Goal: Task Accomplishment & Management: Manage account settings

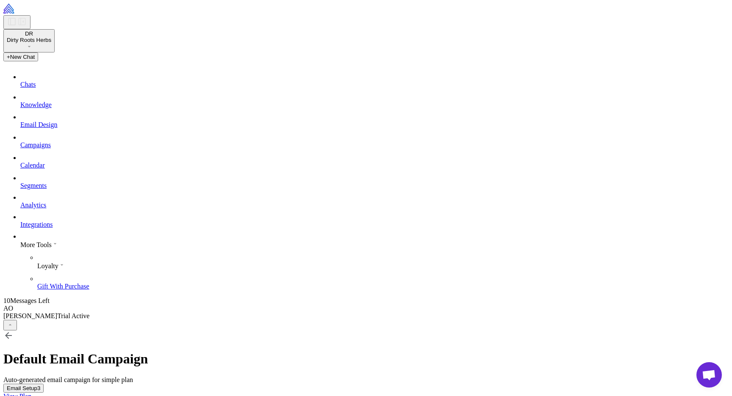
scroll to position [361, 0]
click at [55, 37] on button "DR Dirty Roots Herbs" at bounding box center [28, 40] width 51 height 23
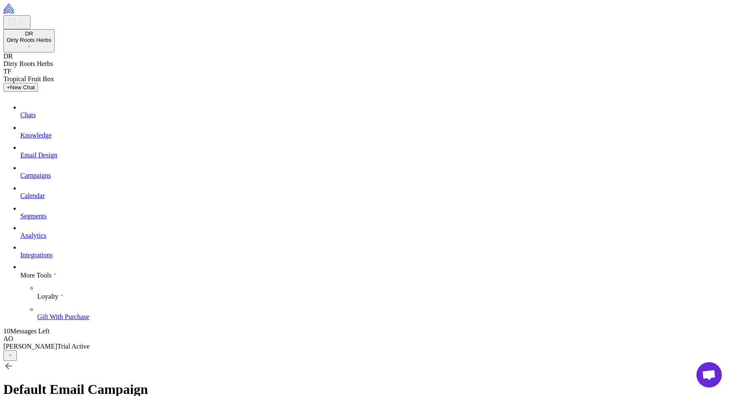
click at [57, 350] on span "Trial Active" at bounding box center [73, 346] width 32 height 7
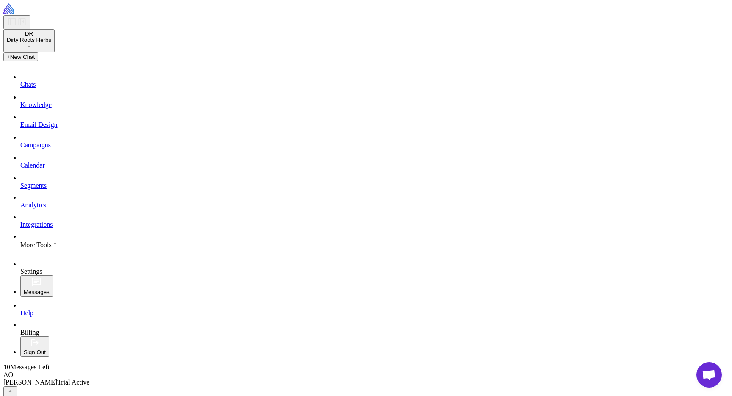
click at [39, 268] on span "Settings" at bounding box center [31, 271] width 22 height 7
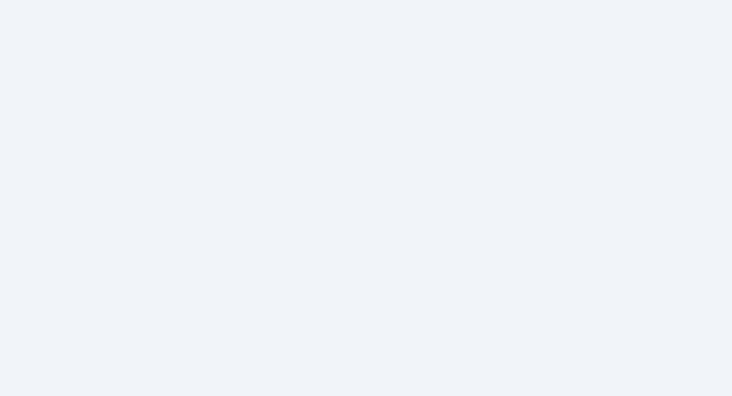
click at [242, 0] on html at bounding box center [366, 0] width 732 height 0
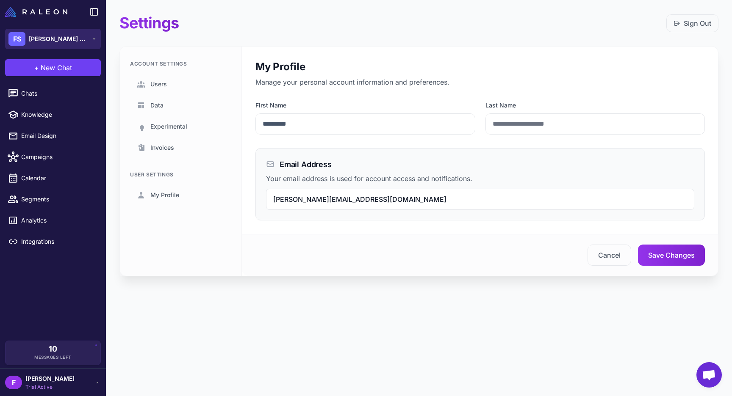
click at [75, 37] on span "Flora Sophia Botanicals" at bounding box center [58, 38] width 59 height 9
click at [199, 32] on div "Settings Sign Out" at bounding box center [418, 23] width 599 height 19
click at [88, 34] on span "Flora Sophia Botanicals" at bounding box center [58, 38] width 59 height 9
click at [241, 277] on div "Settings Sign Out Account Settings Users Data Experimental Invoices User Settin…" at bounding box center [419, 152] width 626 height 304
click at [383, 198] on span "francesco@florasophiabotanicals.com" at bounding box center [359, 199] width 173 height 8
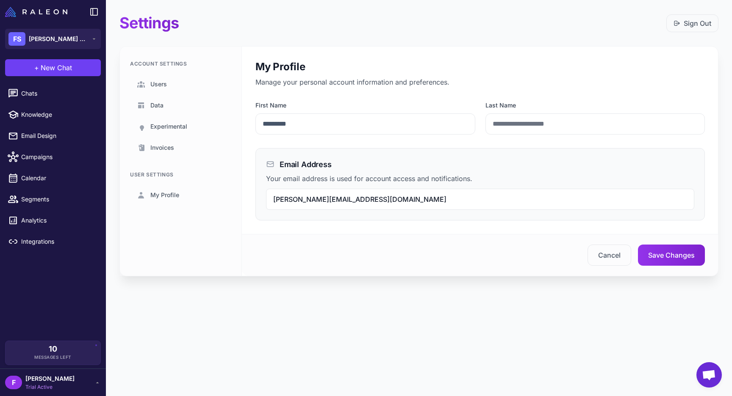
click at [286, 200] on span "francesco@florasophiabotanicals.com" at bounding box center [359, 199] width 173 height 8
click at [485, 208] on div "francesco@florasophiabotanicals.com" at bounding box center [480, 199] width 428 height 21
click at [405, 204] on div "francesco@florasophiabotanicals.com" at bounding box center [480, 199] width 428 height 21
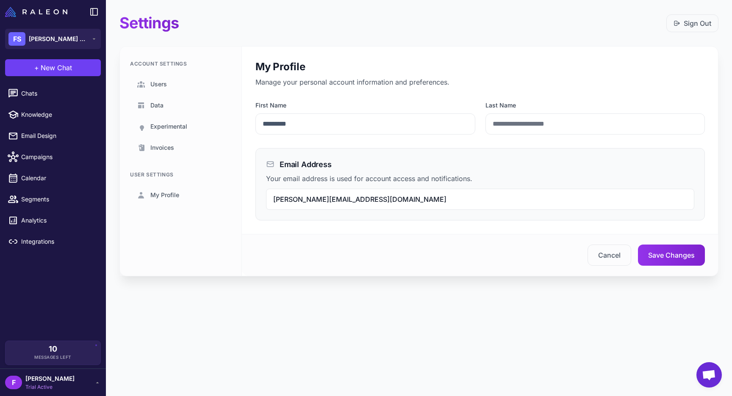
click at [381, 200] on span "francesco@florasophiabotanicals.com" at bounding box center [359, 199] width 173 height 8
drag, startPoint x: 370, startPoint y: 200, endPoint x: 286, endPoint y: 200, distance: 83.9
click at [288, 200] on span "francesco@florasophiabotanicals.com" at bounding box center [359, 199] width 173 height 8
click at [285, 200] on span "francesco@florasophiabotanicals.com" at bounding box center [359, 199] width 173 height 8
click at [276, 196] on span "francesco@florasophiabotanicals.com" at bounding box center [359, 199] width 173 height 8
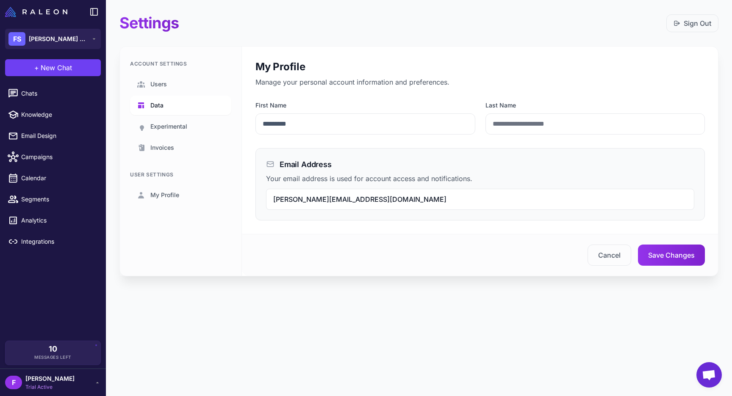
click at [161, 106] on span "Data" at bounding box center [156, 105] width 13 height 9
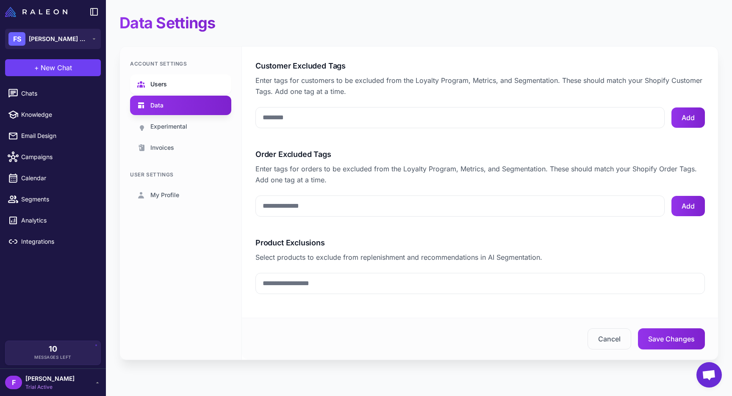
click at [160, 80] on span "Users" at bounding box center [158, 84] width 17 height 9
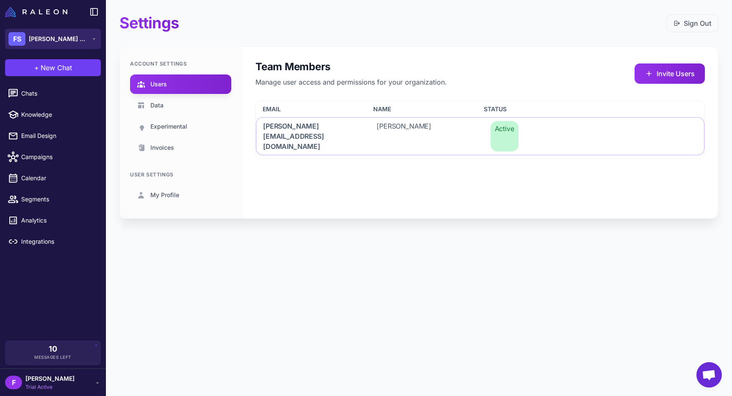
click at [59, 33] on div "FS Flora Sophia Botanicals" at bounding box center [48, 39] width 80 height 14
click at [233, 34] on div "Settings Sign Out Account Settings Users Data Experimental Invoices User Settin…" at bounding box center [419, 123] width 626 height 246
click at [73, 46] on button "FS Flora Sophia Botanicals" at bounding box center [53, 39] width 96 height 20
click at [94, 39] on icon at bounding box center [94, 39] width 3 height 1
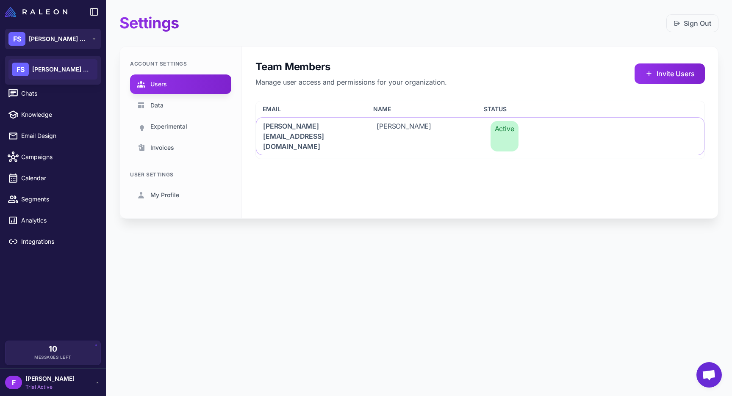
click at [82, 386] on div "F francesco Trial Active" at bounding box center [53, 382] width 96 height 17
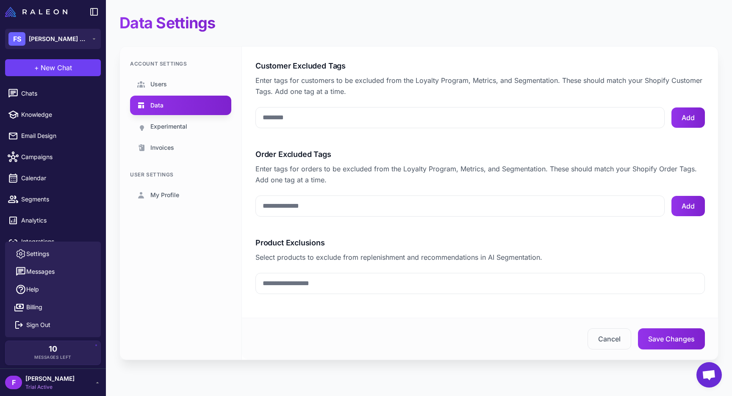
click at [87, 379] on div "F francesco Trial Active" at bounding box center [53, 382] width 96 height 17
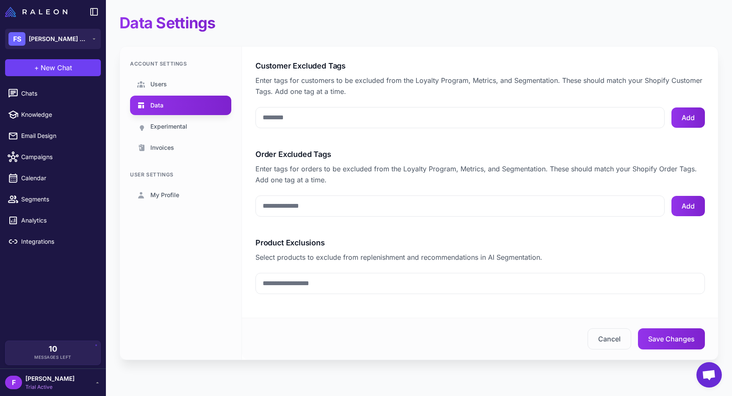
click at [101, 381] on div "F francesco Trial Active" at bounding box center [53, 383] width 106 height 28
click at [75, 378] on div "F francesco Trial Active" at bounding box center [53, 382] width 96 height 17
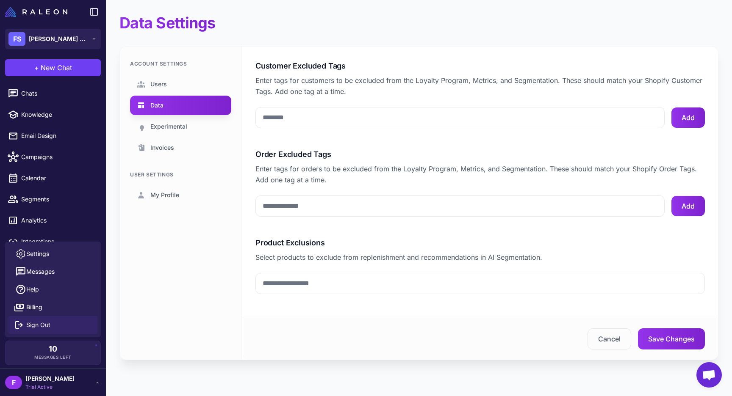
click at [39, 323] on span "Sign Out" at bounding box center [38, 325] width 24 height 9
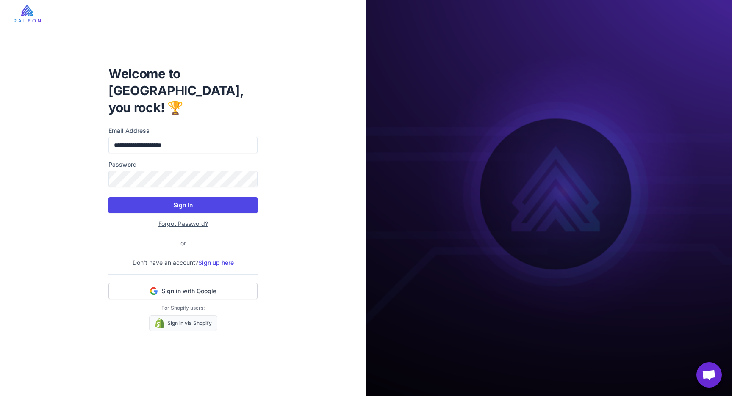
click at [174, 197] on button "Sign In" at bounding box center [182, 205] width 149 height 16
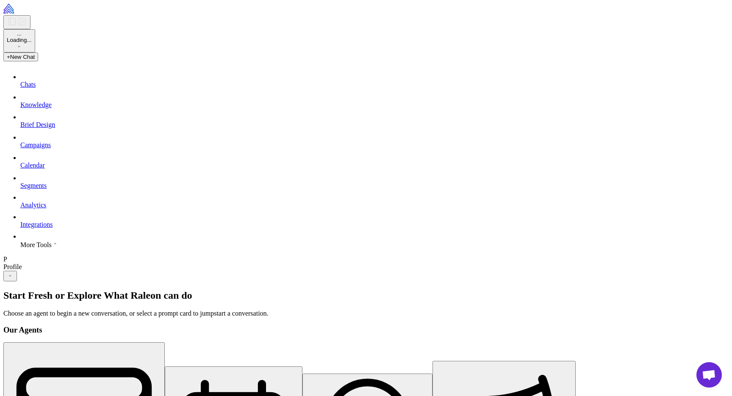
click at [22, 43] on icon at bounding box center [19, 46] width 7 height 7
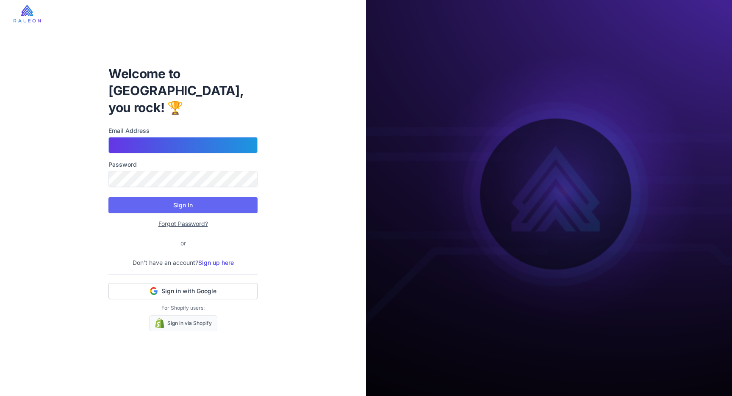
type input "**********"
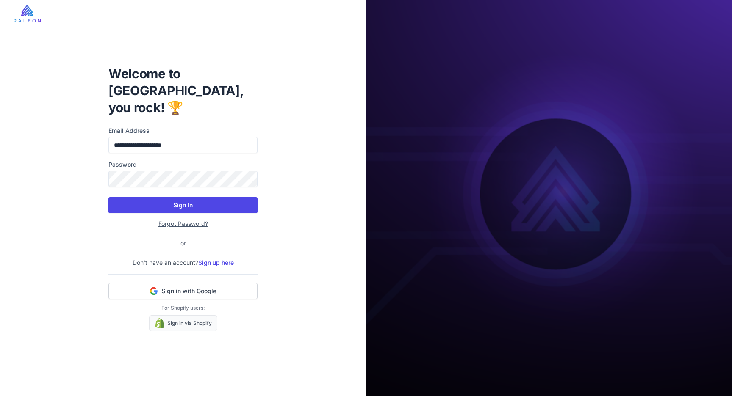
click at [175, 197] on button "Sign In" at bounding box center [182, 205] width 149 height 16
